Goal: Task Accomplishment & Management: Complete application form

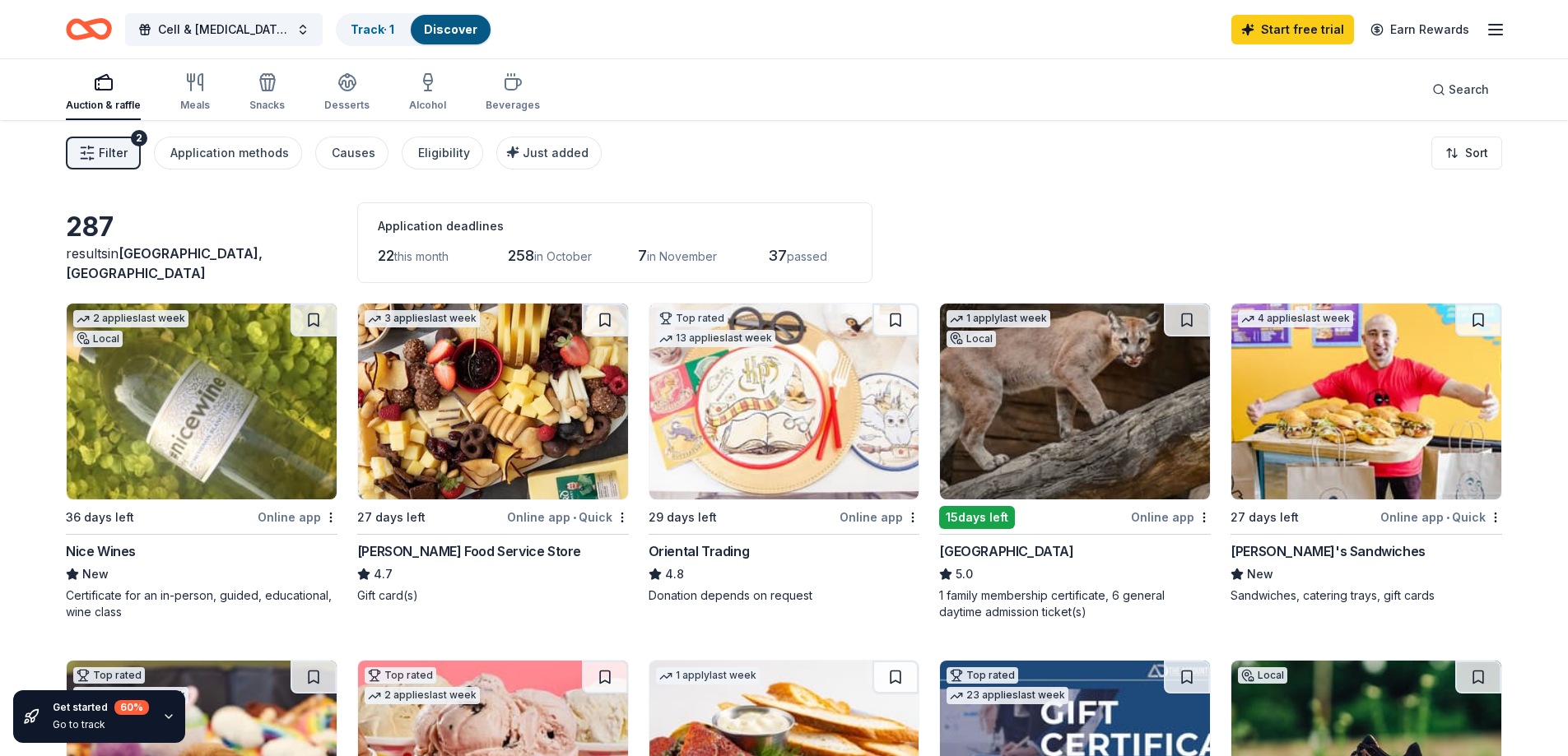
click at [451, 542] on div "Gordon Food Service Store" at bounding box center [469, 551] width 224 height 20
click at [1238, 176] on div "Filter 2 Application methods Causes Eligibility Just added Sort" at bounding box center [784, 153] width 1568 height 66
click at [981, 517] on div "15 days left" at bounding box center [977, 517] width 76 height 23
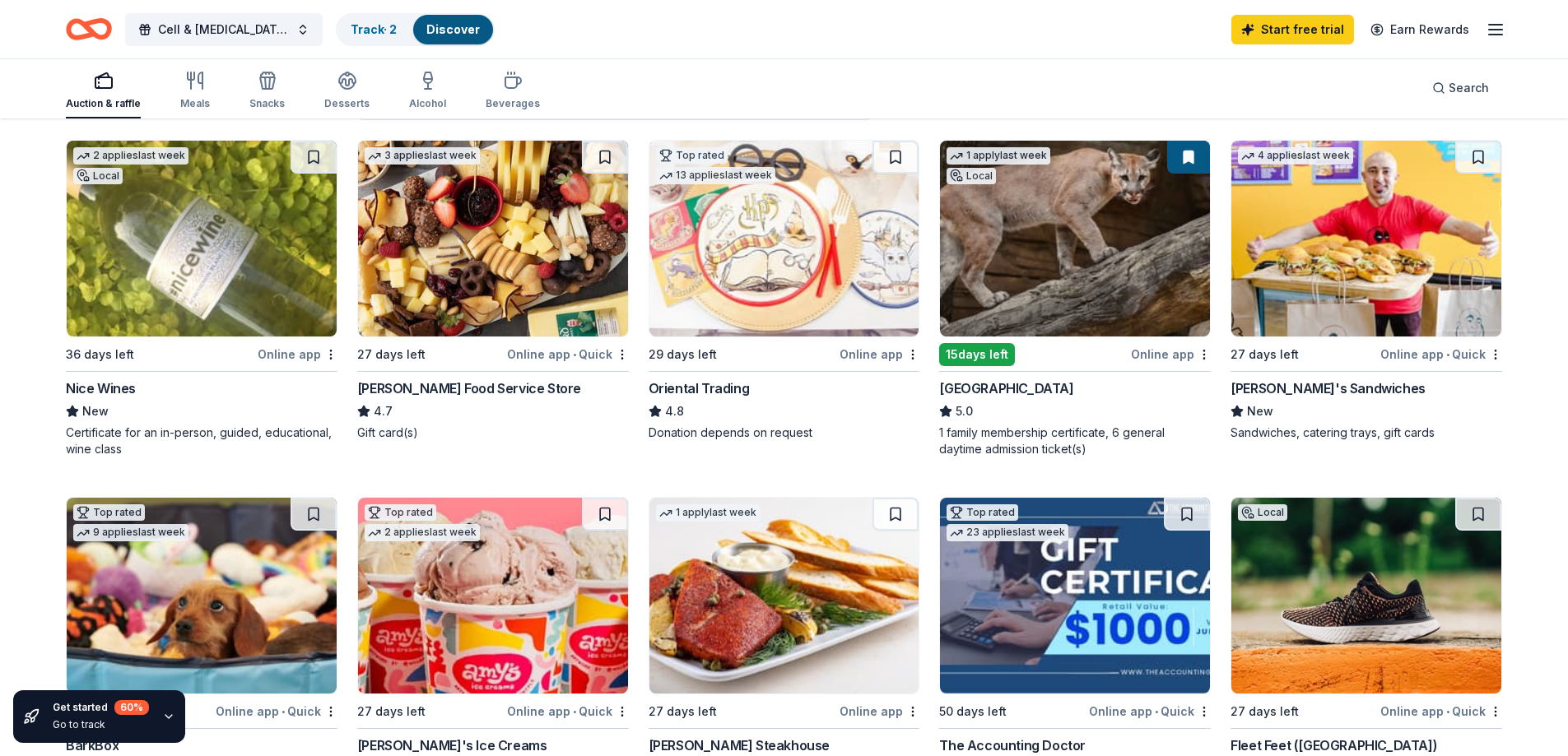
scroll to position [165, 0]
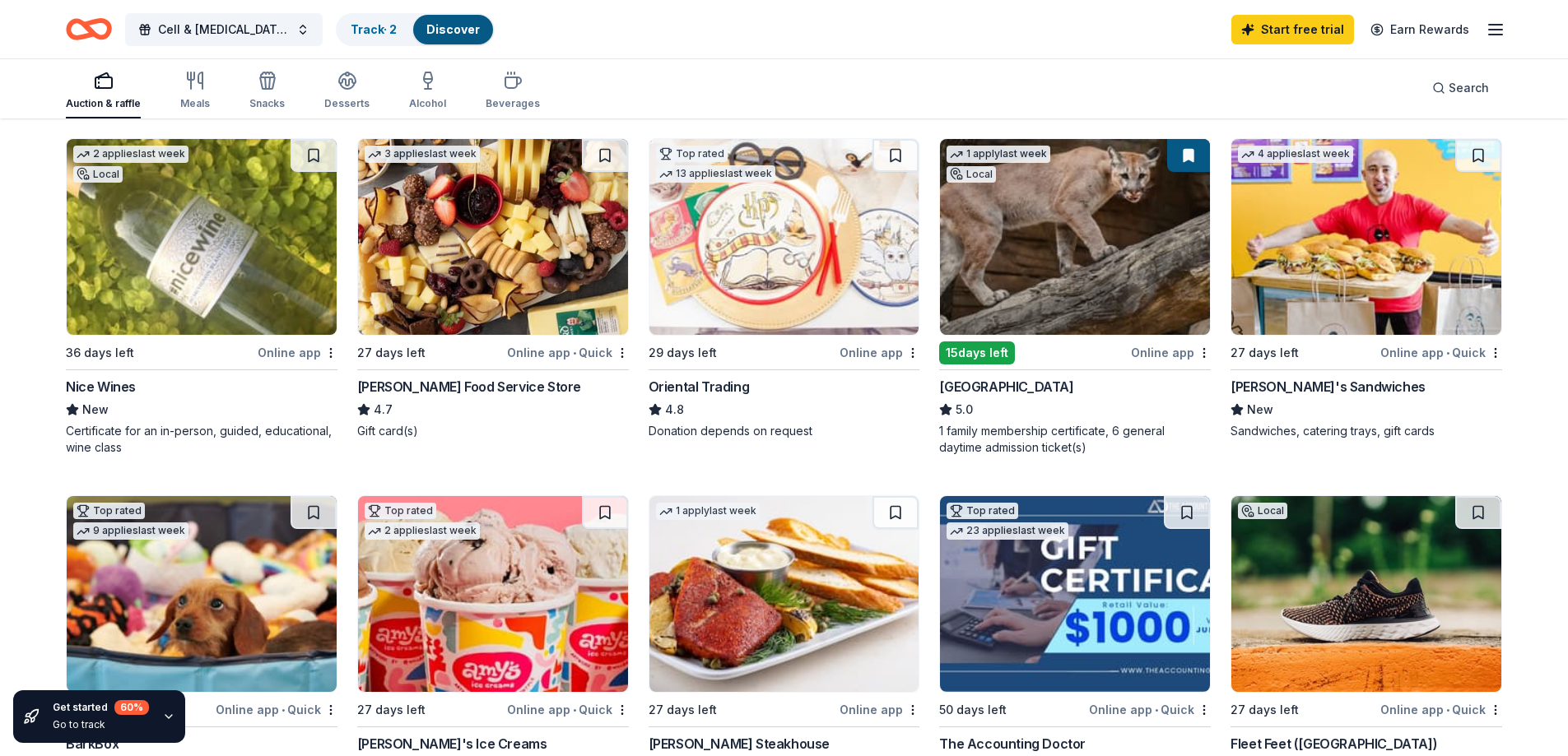
click at [1289, 291] on img at bounding box center [1366, 236] width 270 height 196
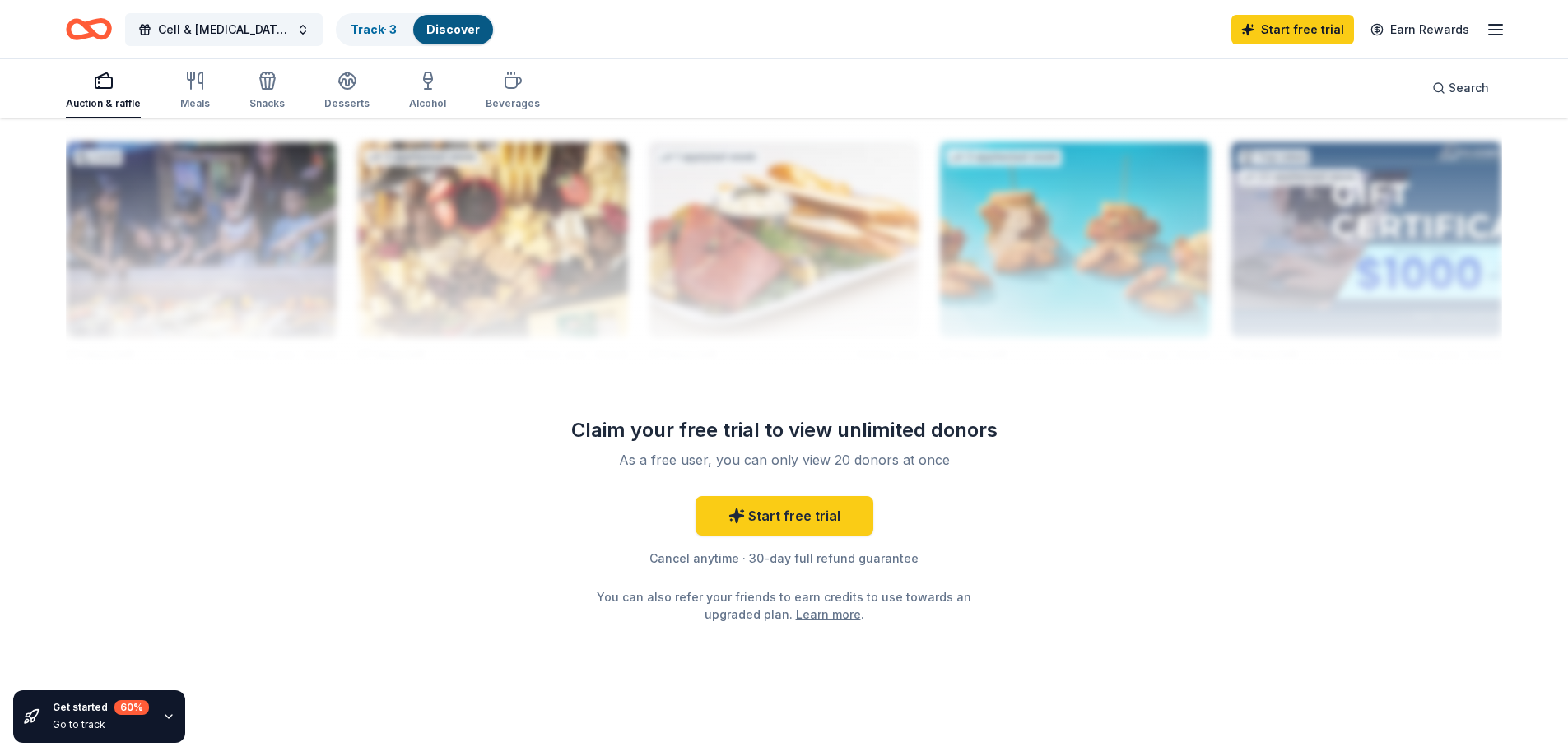
scroll to position [1635, 0]
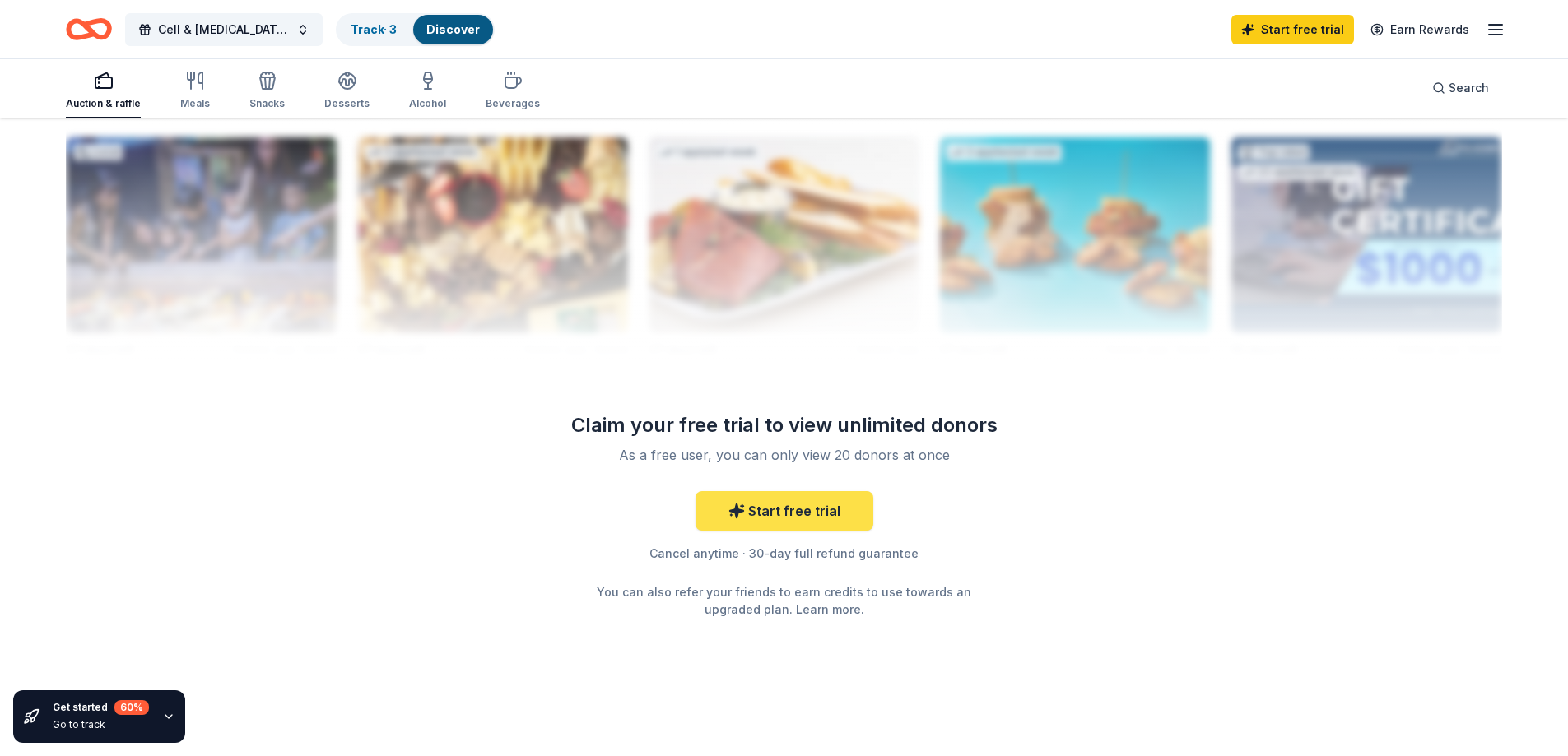
click at [800, 511] on link "Start free trial" at bounding box center [784, 511] width 178 height 40
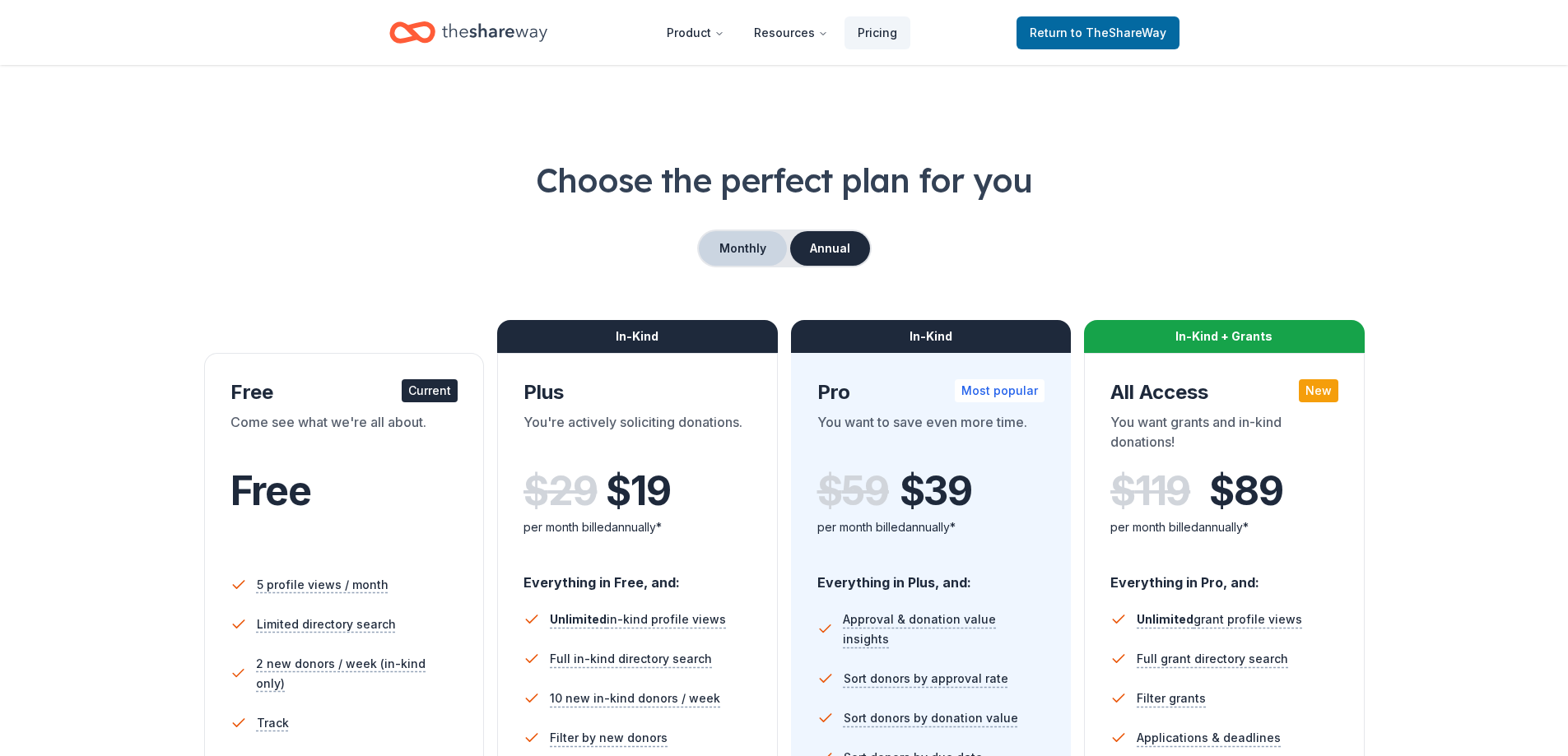
click at [727, 249] on button "Monthly" at bounding box center [743, 249] width 88 height 35
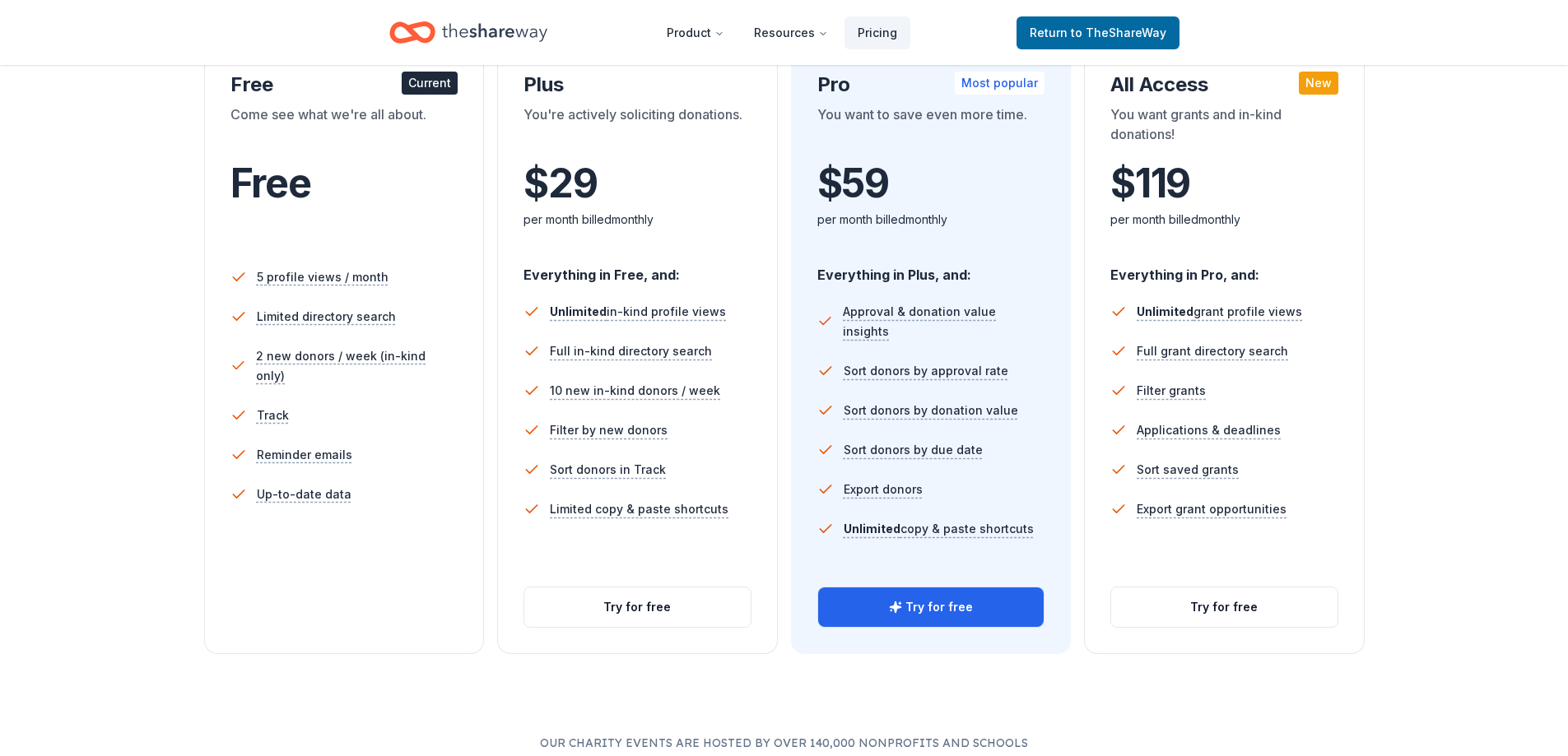
scroll to position [329, 0]
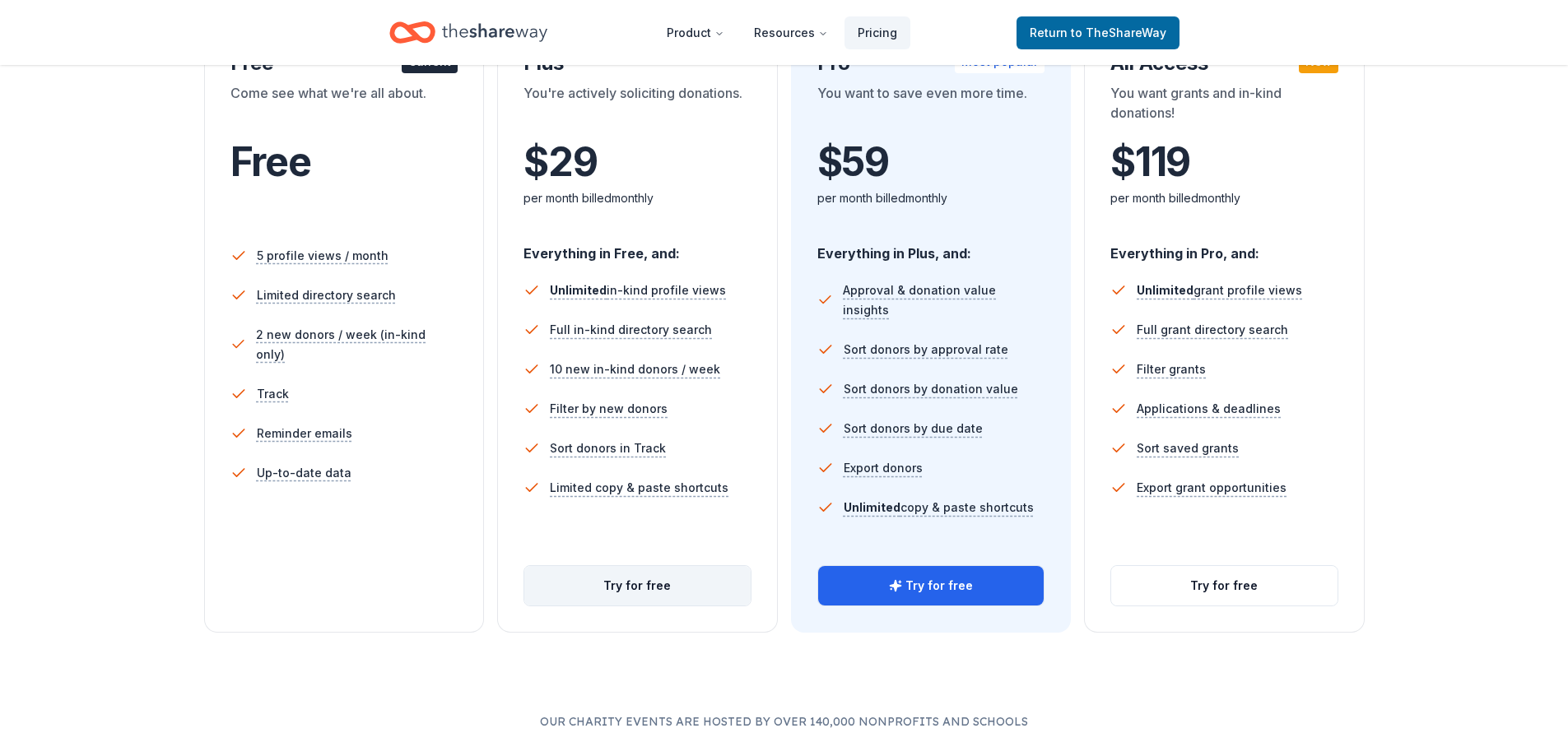
click at [629, 573] on button "Try for free" at bounding box center [637, 586] width 226 height 40
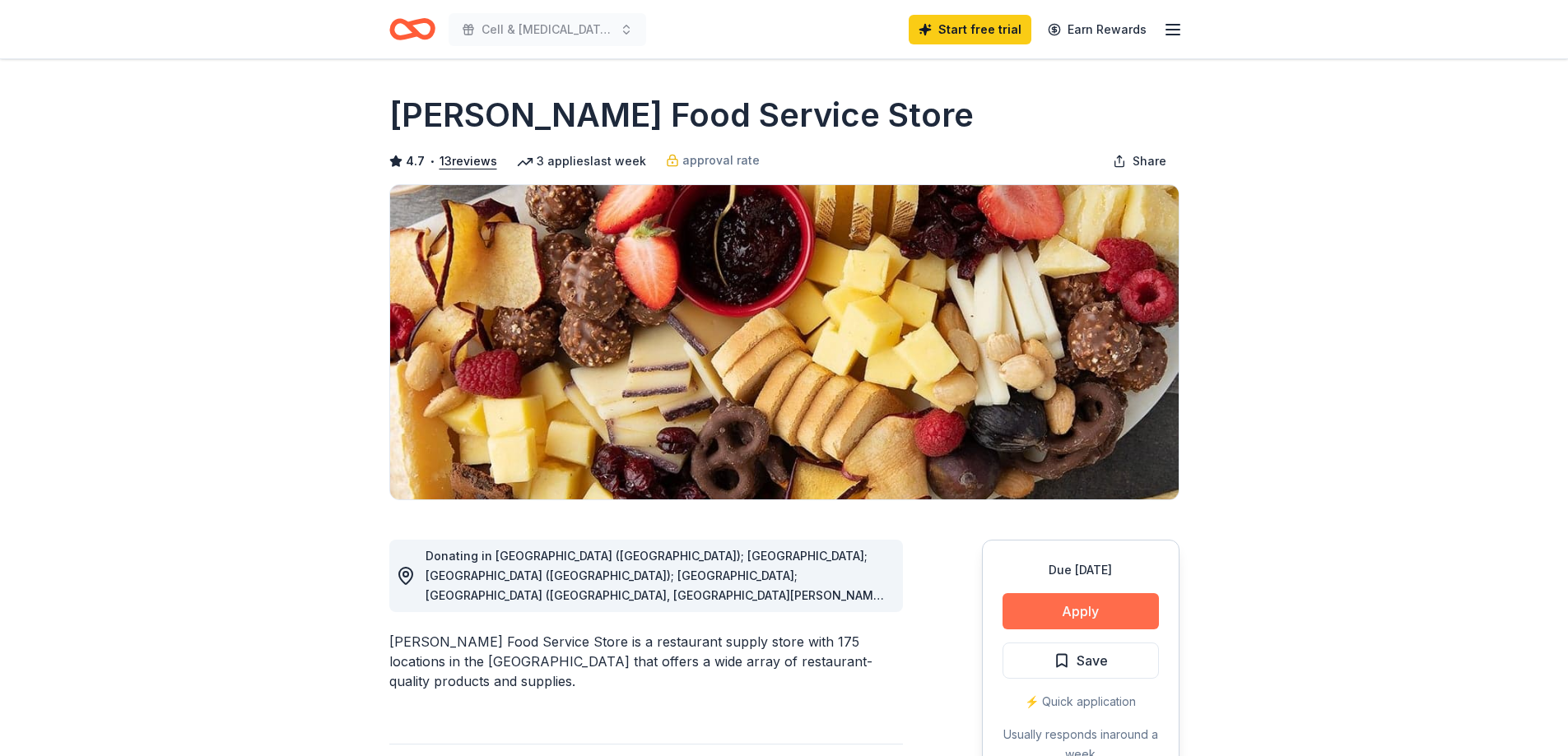
click at [1086, 613] on button "Apply" at bounding box center [1080, 611] width 156 height 36
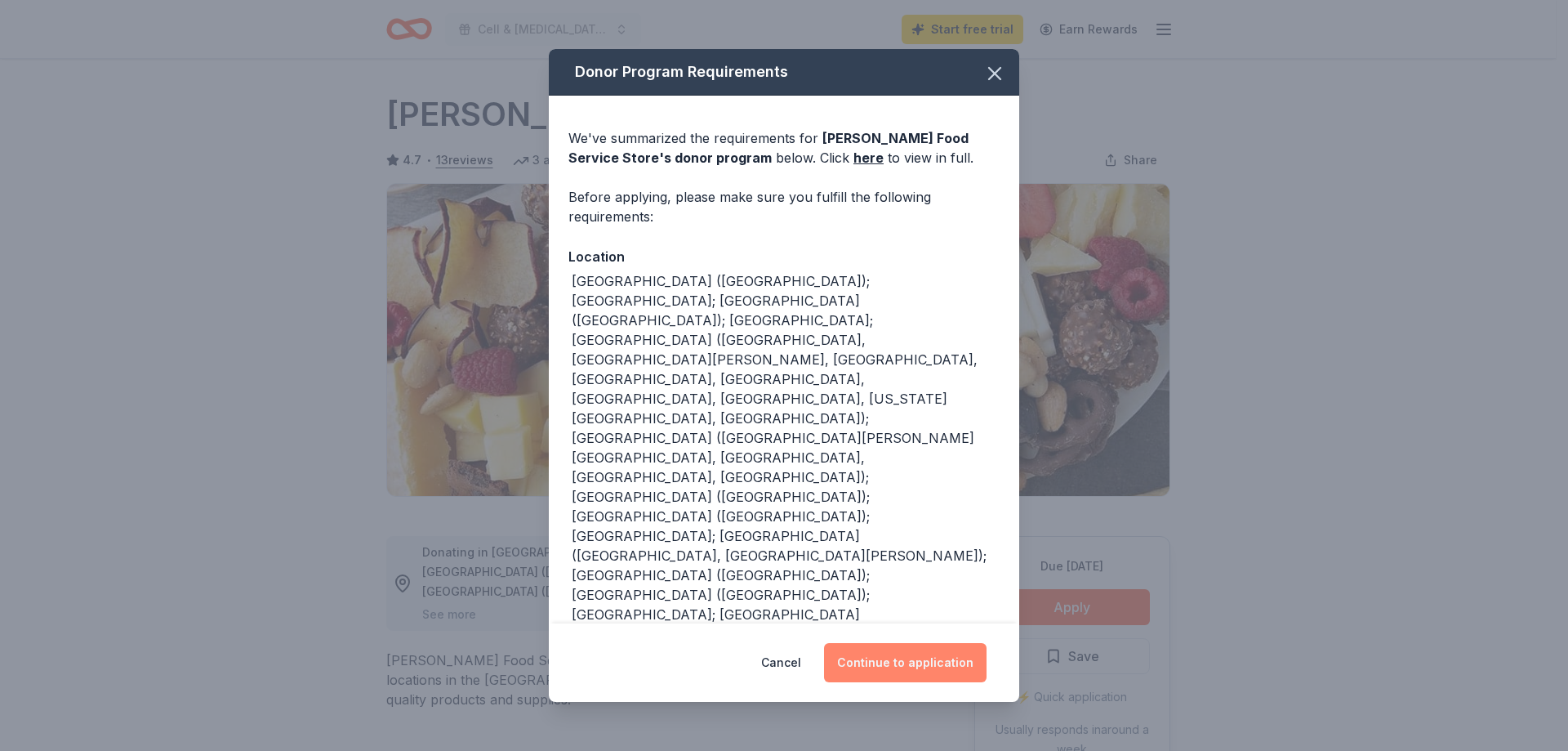
click at [913, 661] on button "Continue to application" at bounding box center [906, 663] width 163 height 39
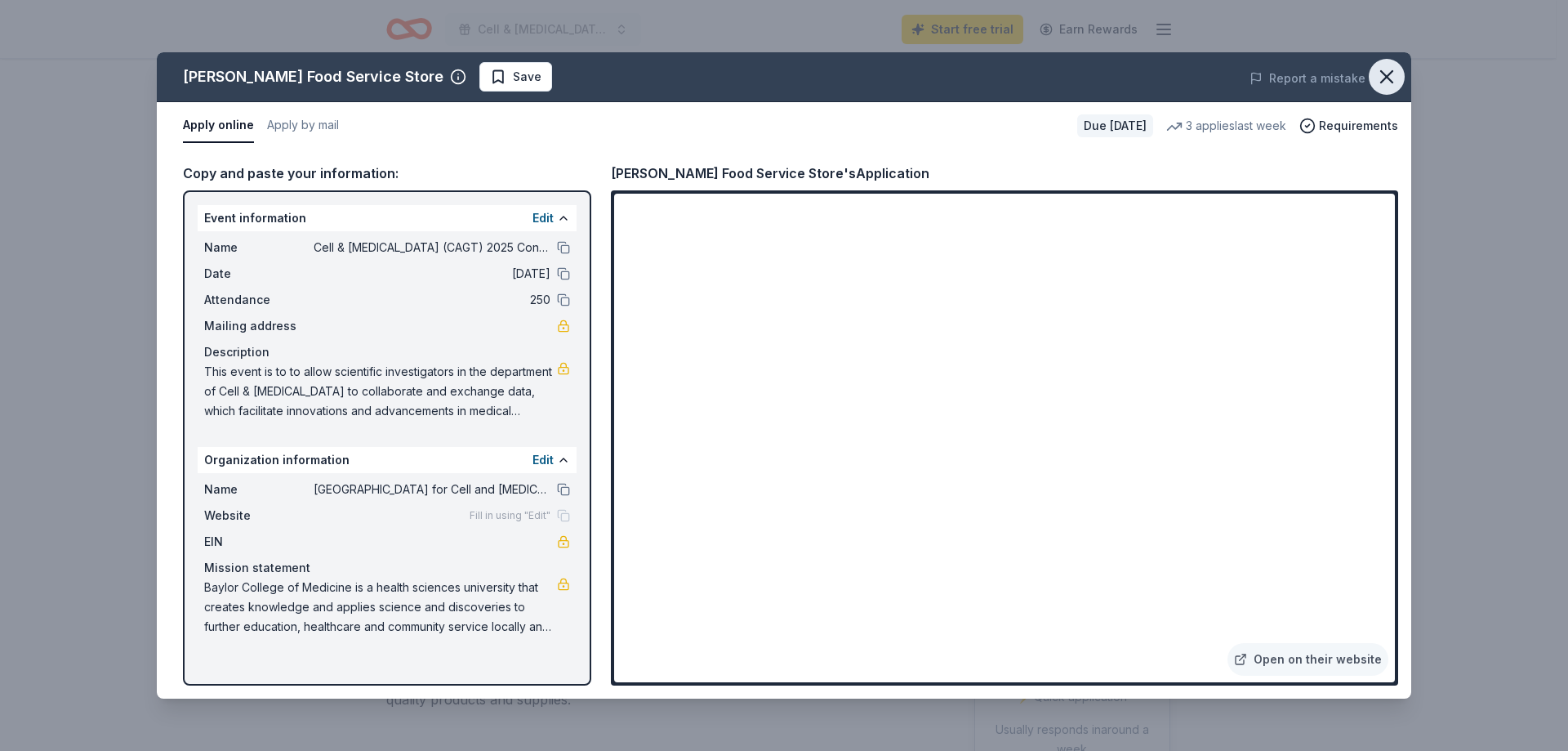
click at [1392, 82] on icon "button" at bounding box center [1386, 76] width 11 height 11
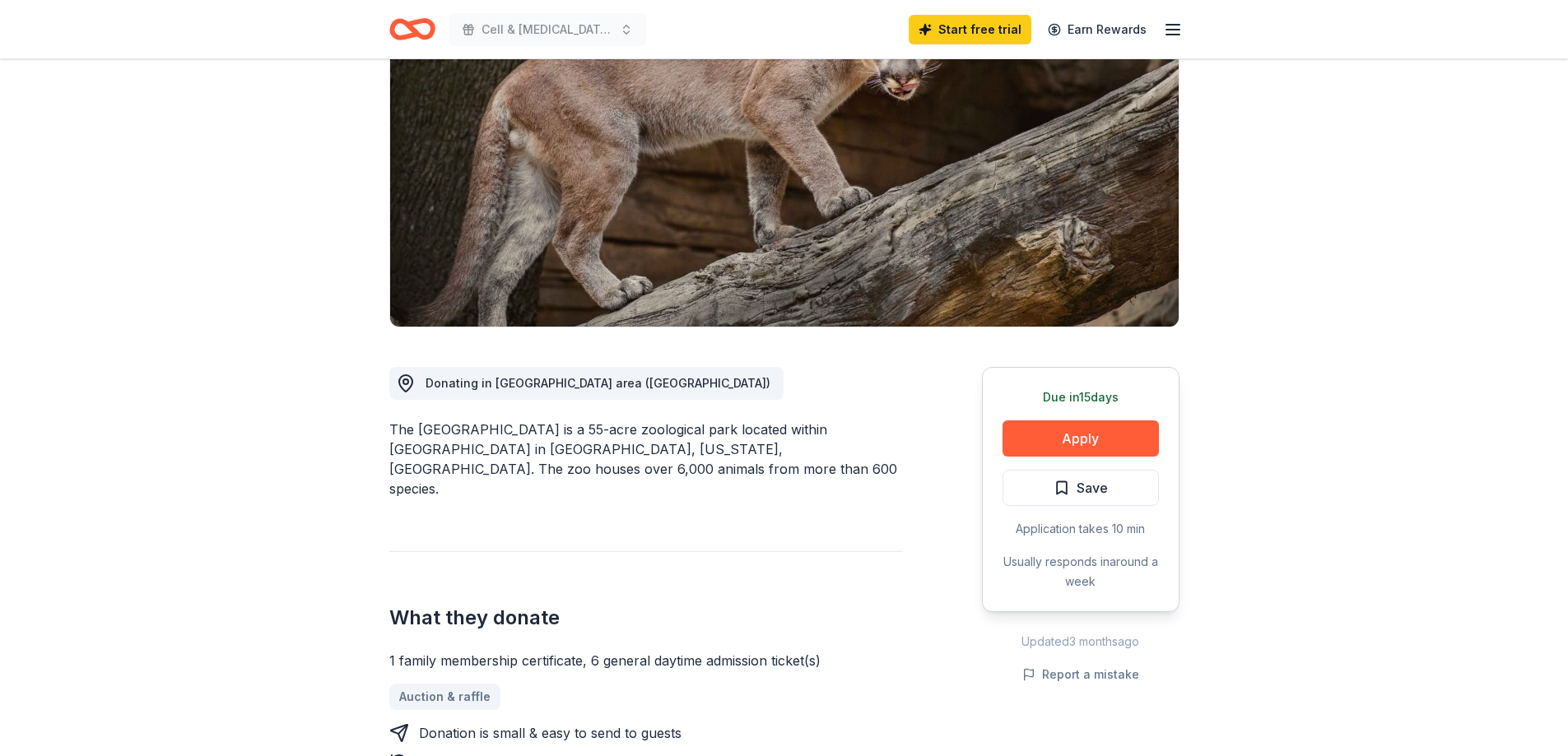
scroll to position [165, 0]
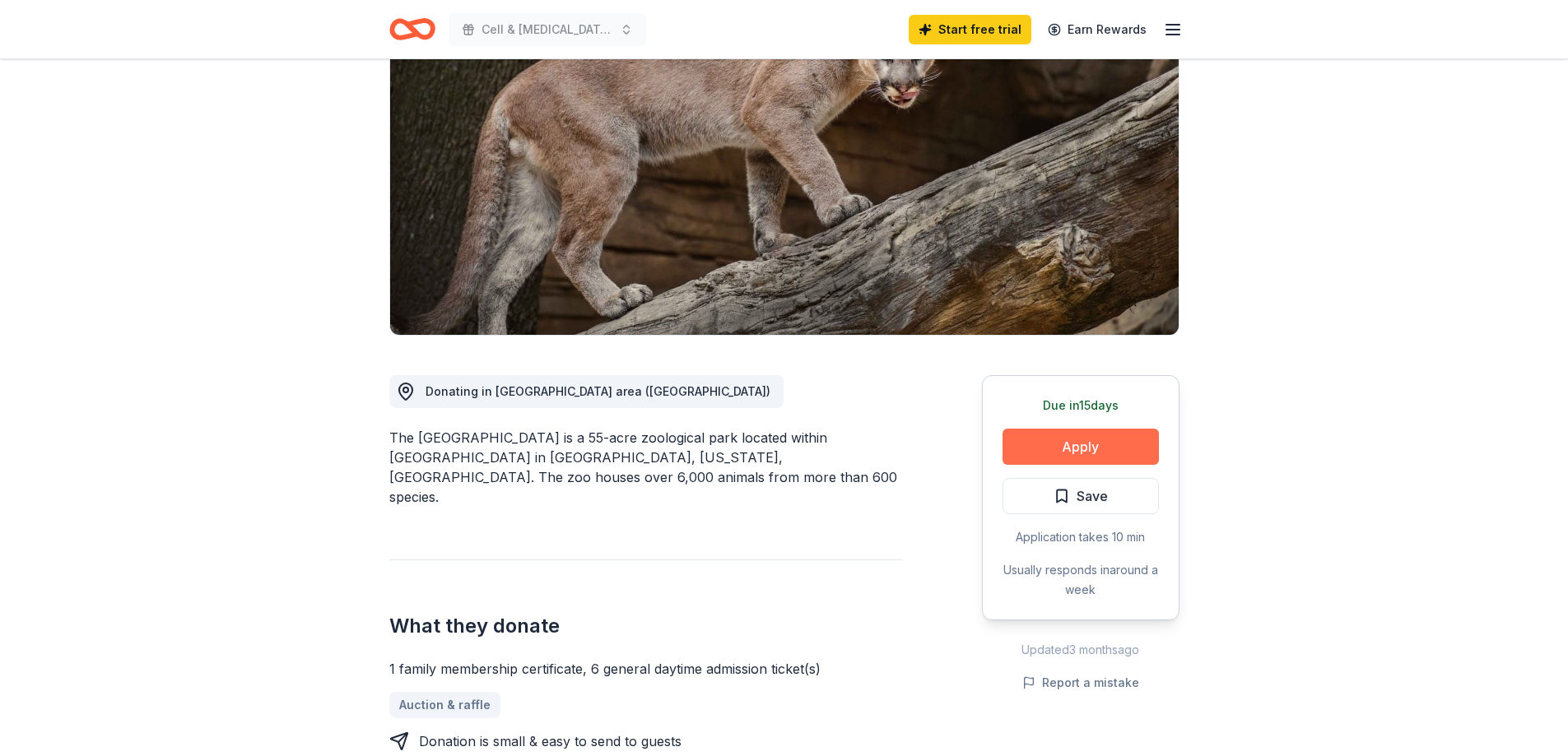
click at [1079, 442] on button "Apply" at bounding box center [1080, 447] width 156 height 36
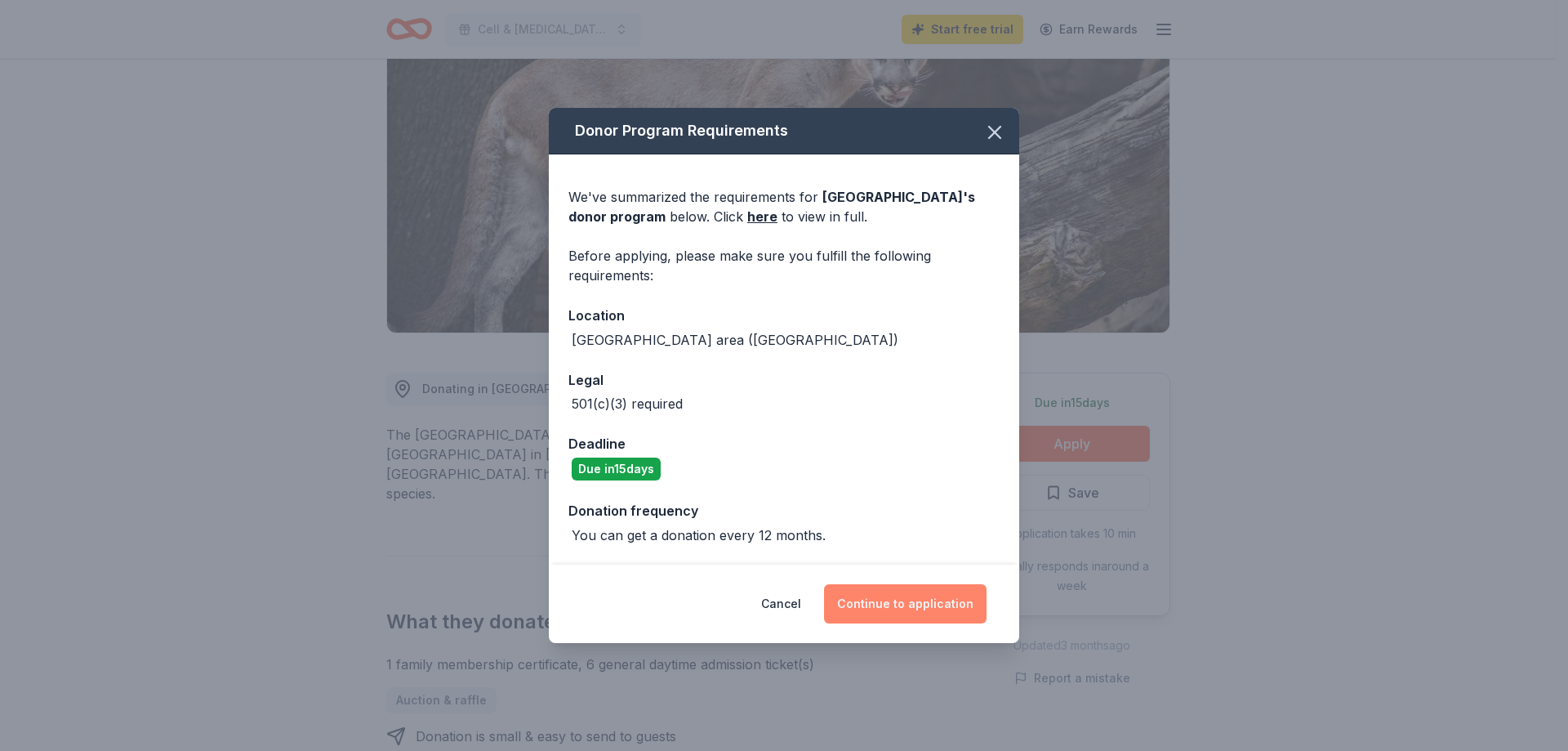
click at [923, 602] on button "Continue to application" at bounding box center [906, 604] width 163 height 39
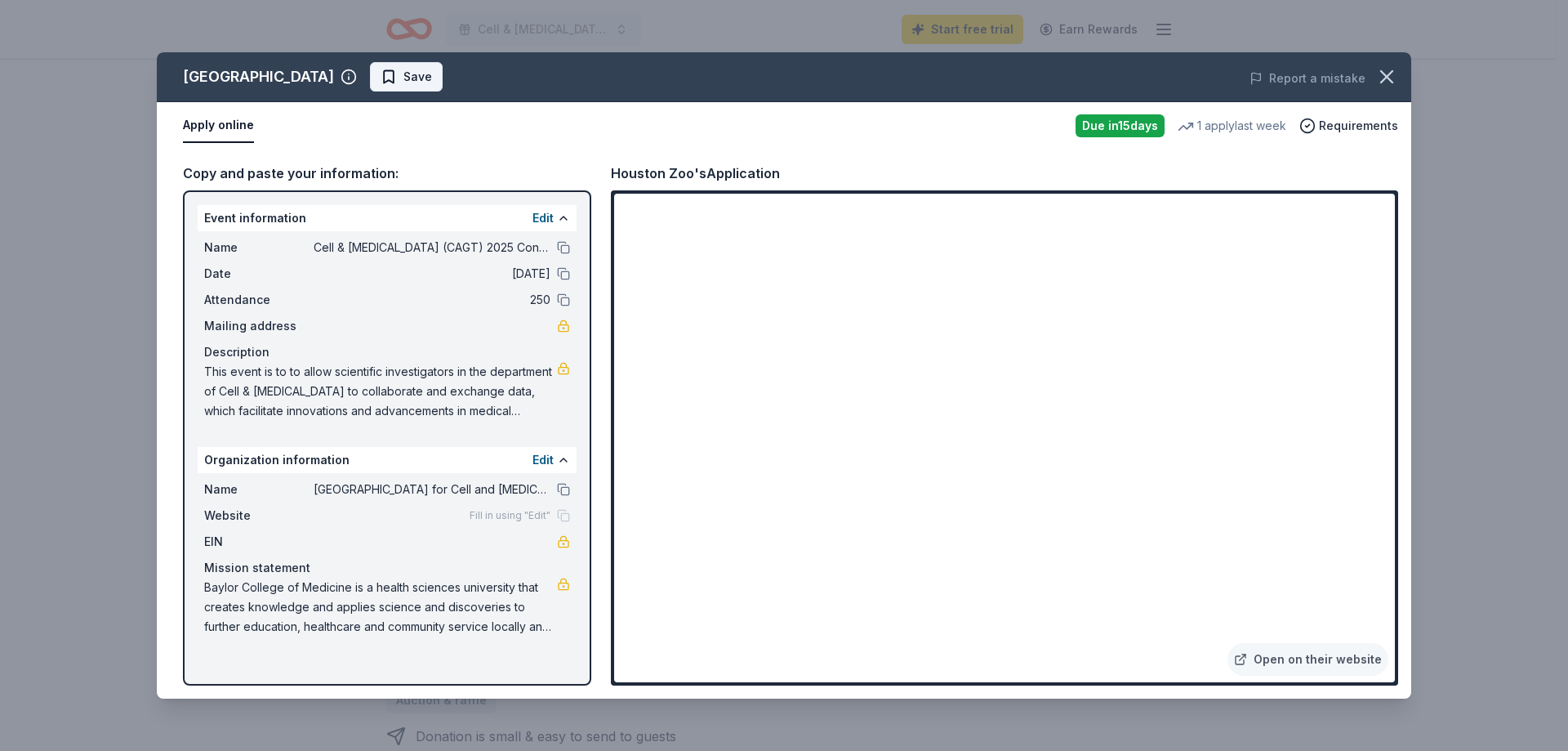
click at [404, 81] on span "Save" at bounding box center [417, 76] width 28 height 20
click at [1389, 76] on icon "button" at bounding box center [1386, 76] width 23 height 23
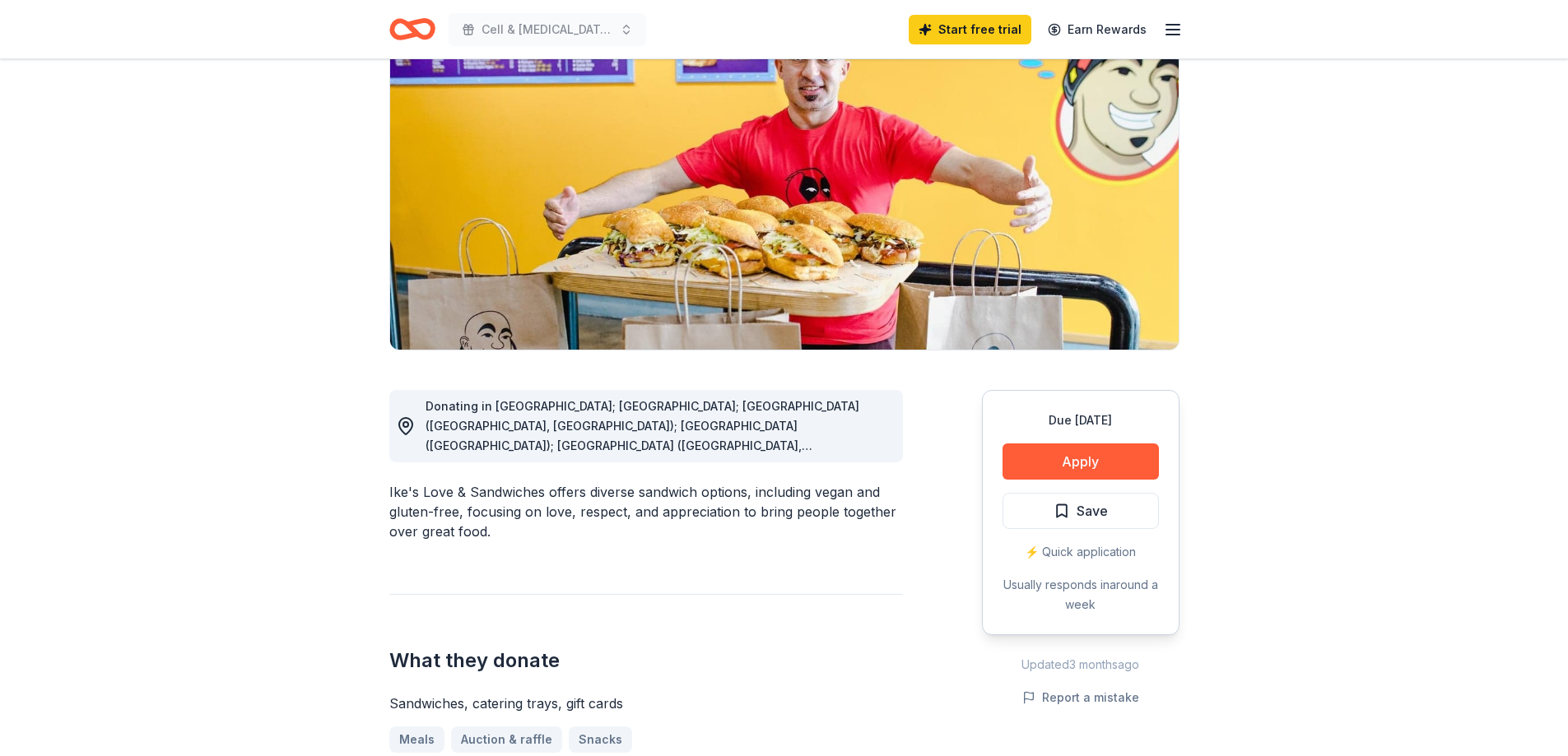
scroll to position [165, 0]
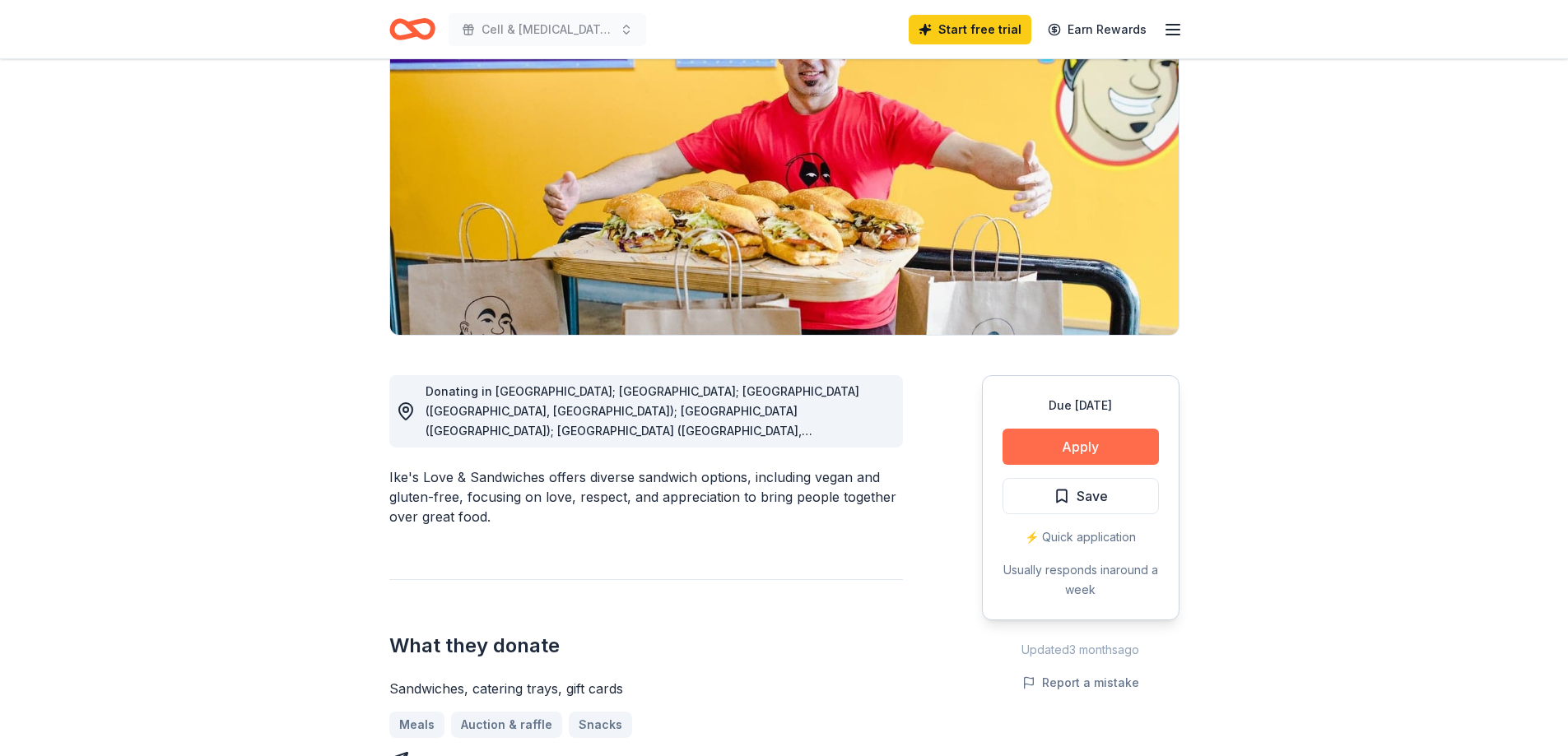
click at [1096, 444] on button "Apply" at bounding box center [1080, 447] width 156 height 36
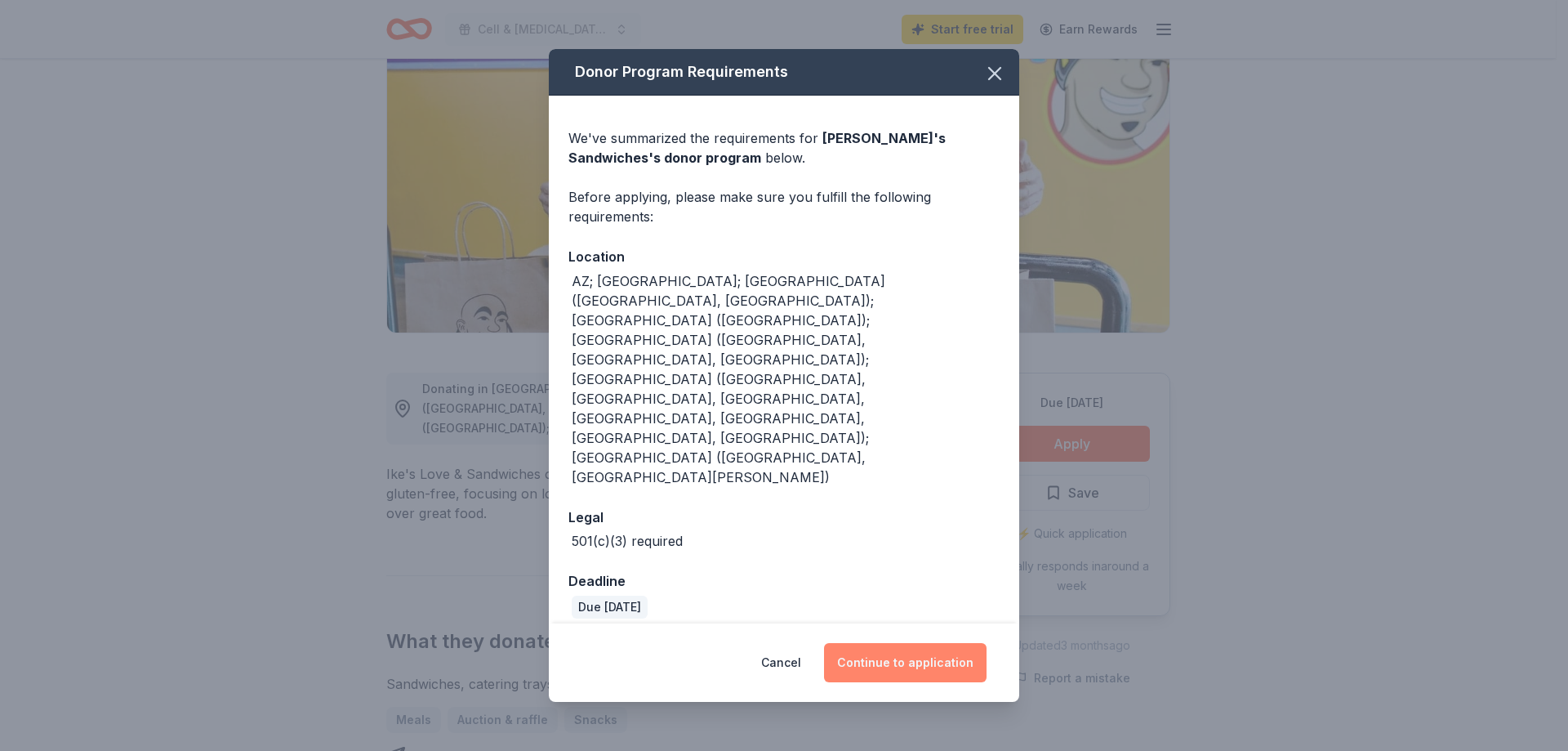
click at [907, 643] on button "Continue to application" at bounding box center [906, 663] width 163 height 39
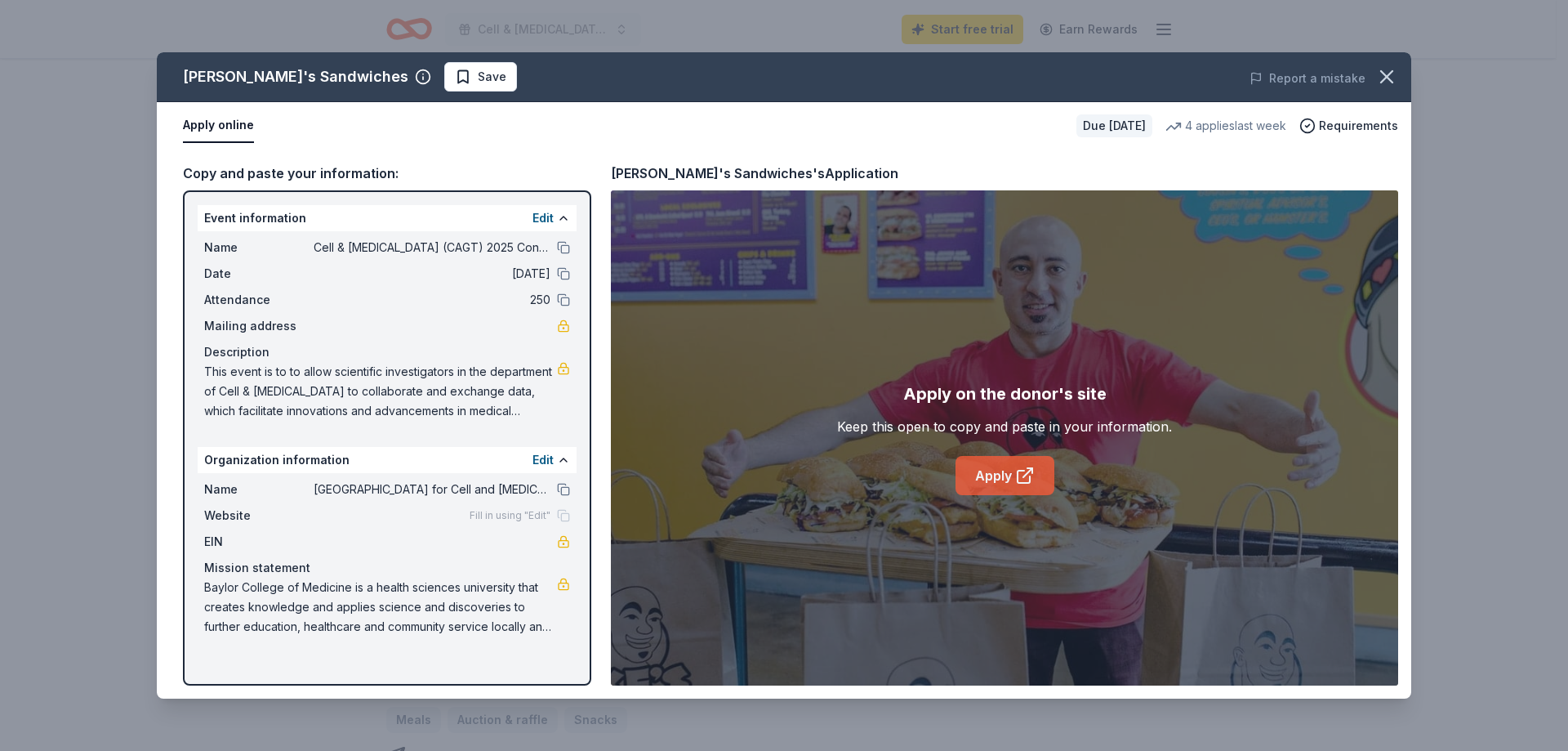
click at [997, 478] on link "Apply" at bounding box center [1004, 476] width 99 height 39
click at [406, 61] on div "Ike's Sandwiches Save Report a mistake" at bounding box center [784, 77] width 1254 height 50
click at [455, 73] on span "Save" at bounding box center [481, 76] width 51 height 20
click at [1381, 78] on icon "button" at bounding box center [1386, 76] width 23 height 23
